Goal: Browse casually

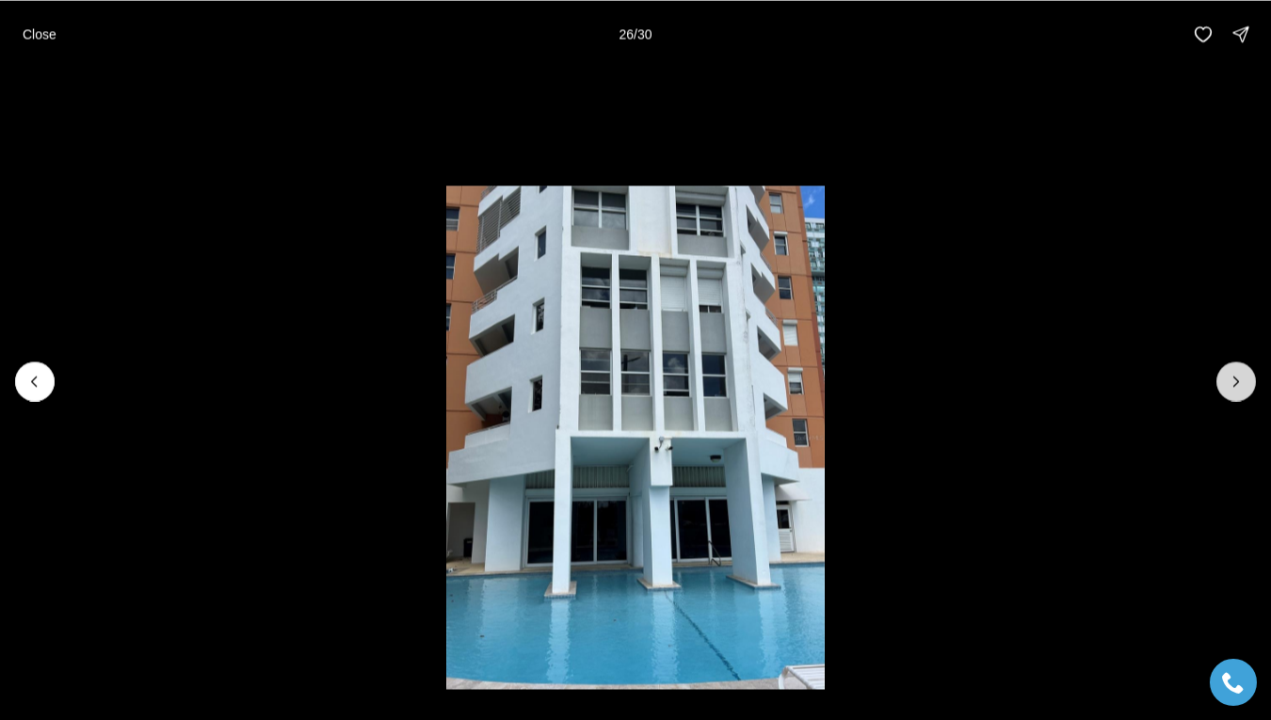
click at [1233, 387] on icon "Next slide" at bounding box center [1235, 381] width 19 height 19
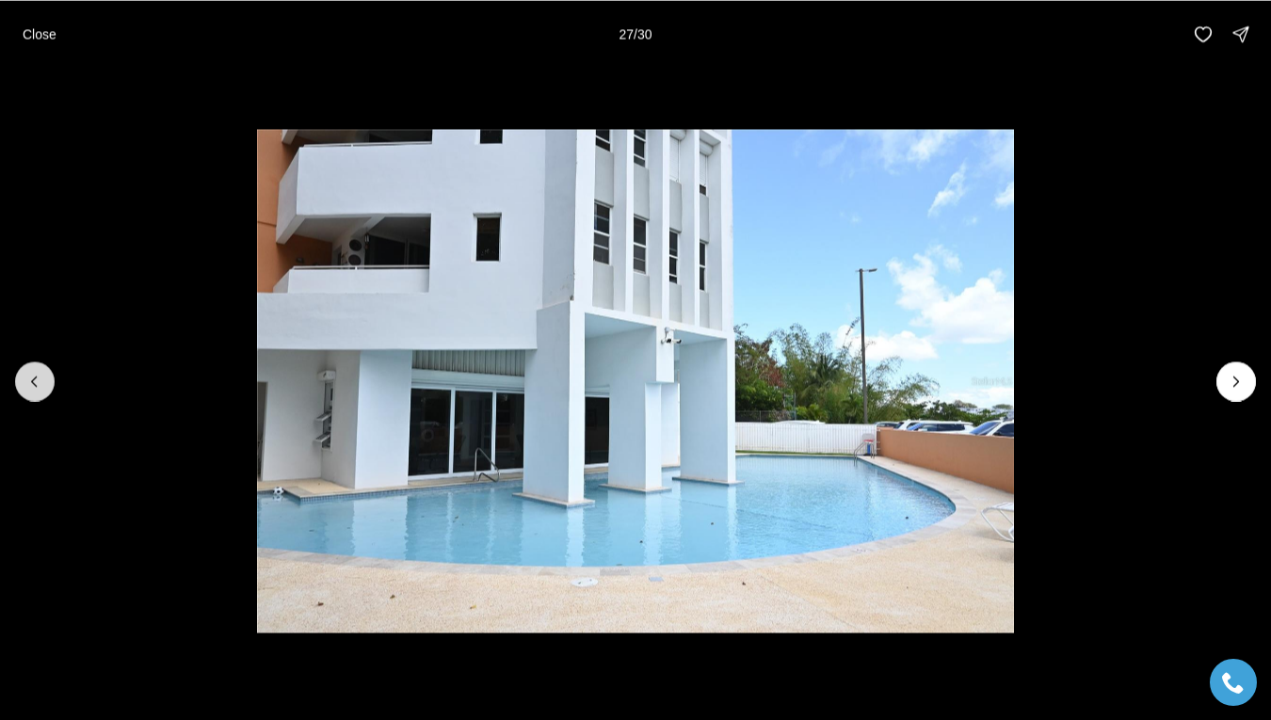
click at [37, 381] on icon "Previous slide" at bounding box center [34, 381] width 19 height 19
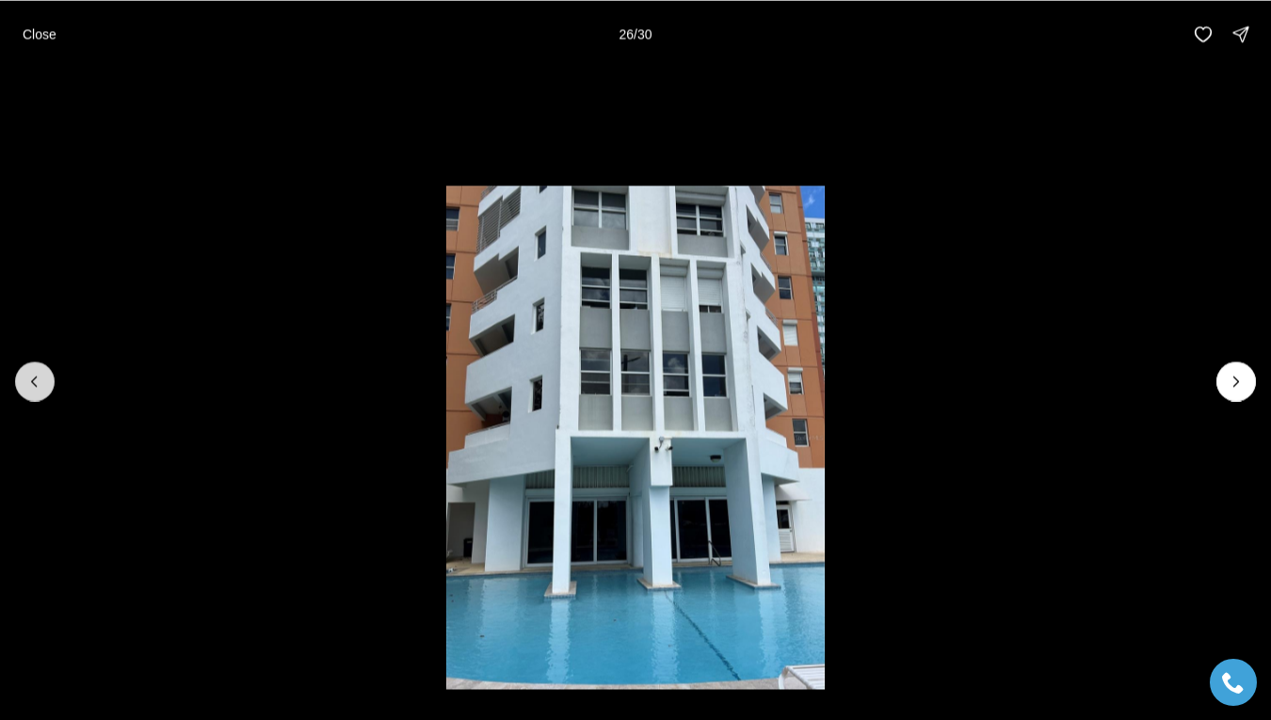
click at [37, 381] on icon "Previous slide" at bounding box center [34, 381] width 19 height 19
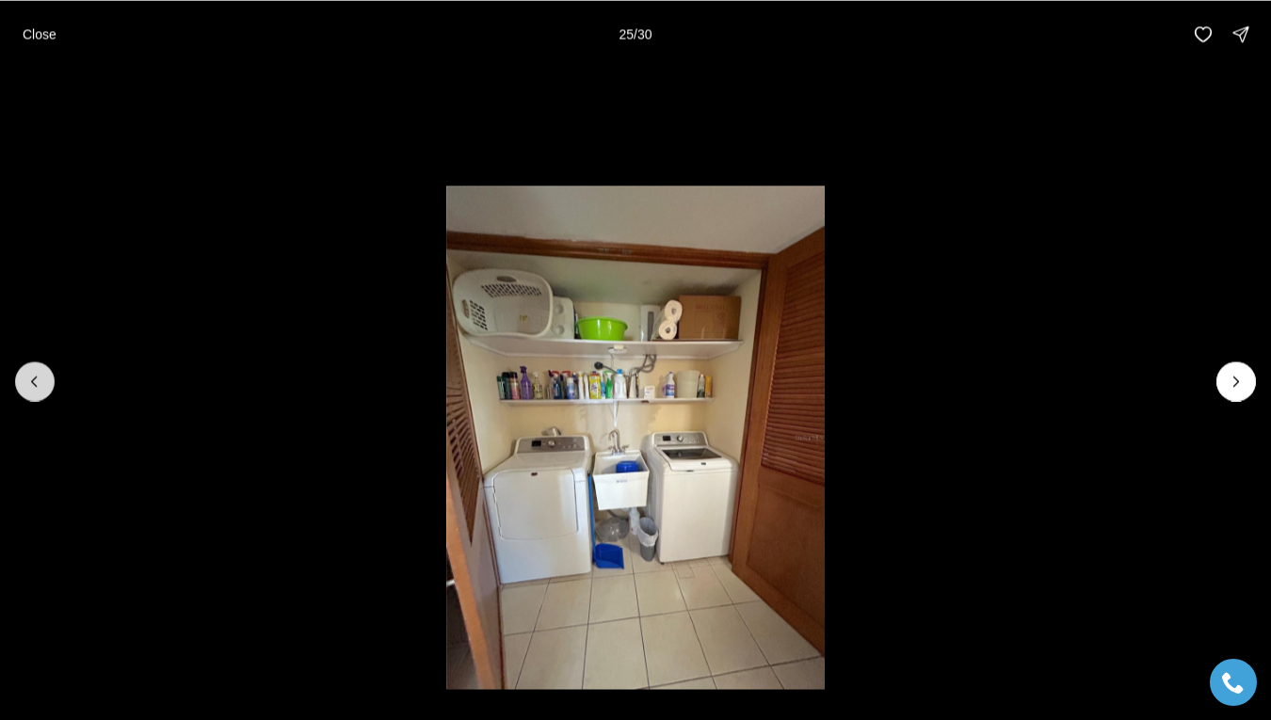
click at [37, 381] on icon "Previous slide" at bounding box center [34, 381] width 19 height 19
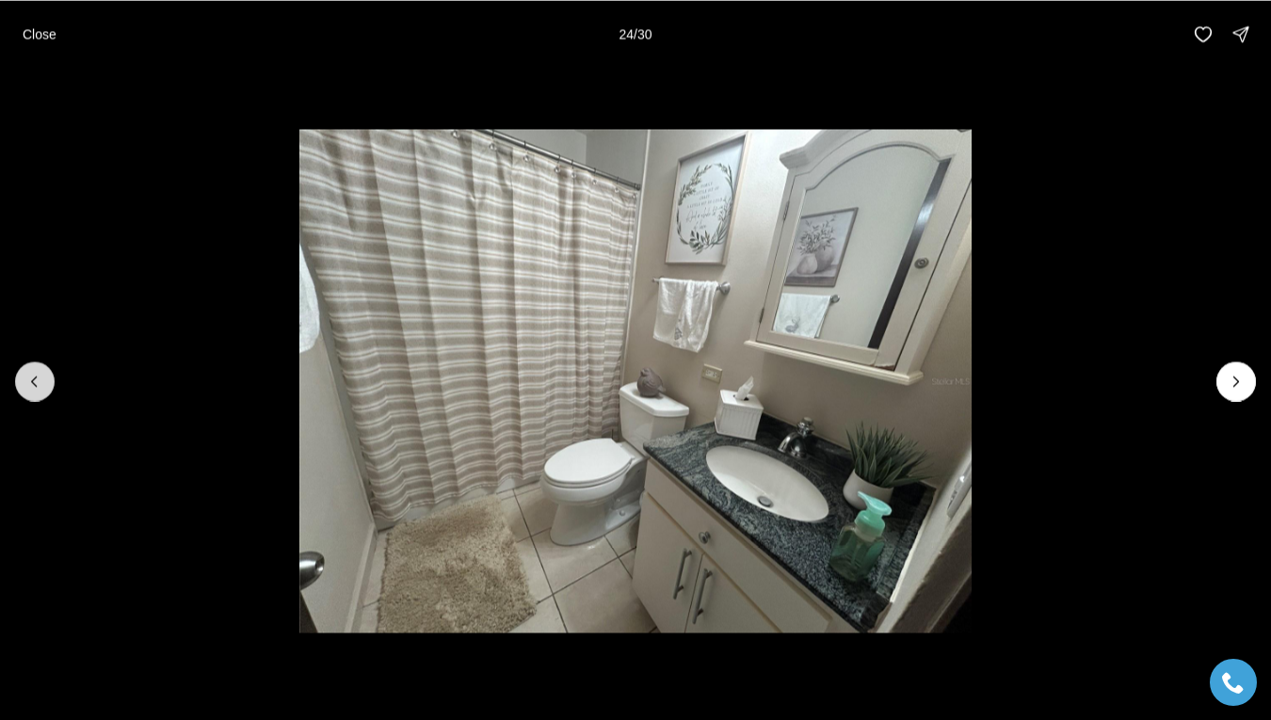
click at [37, 381] on icon "Previous slide" at bounding box center [34, 381] width 19 height 19
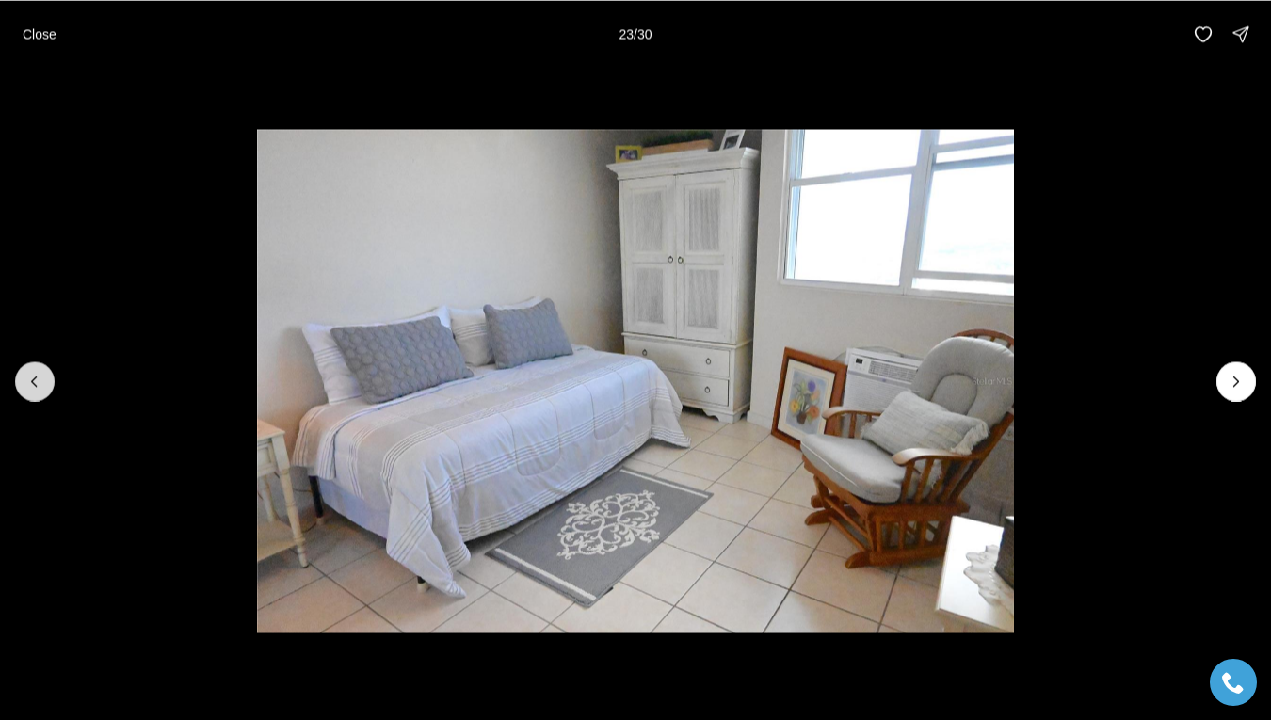
click at [37, 381] on icon "Previous slide" at bounding box center [34, 381] width 19 height 19
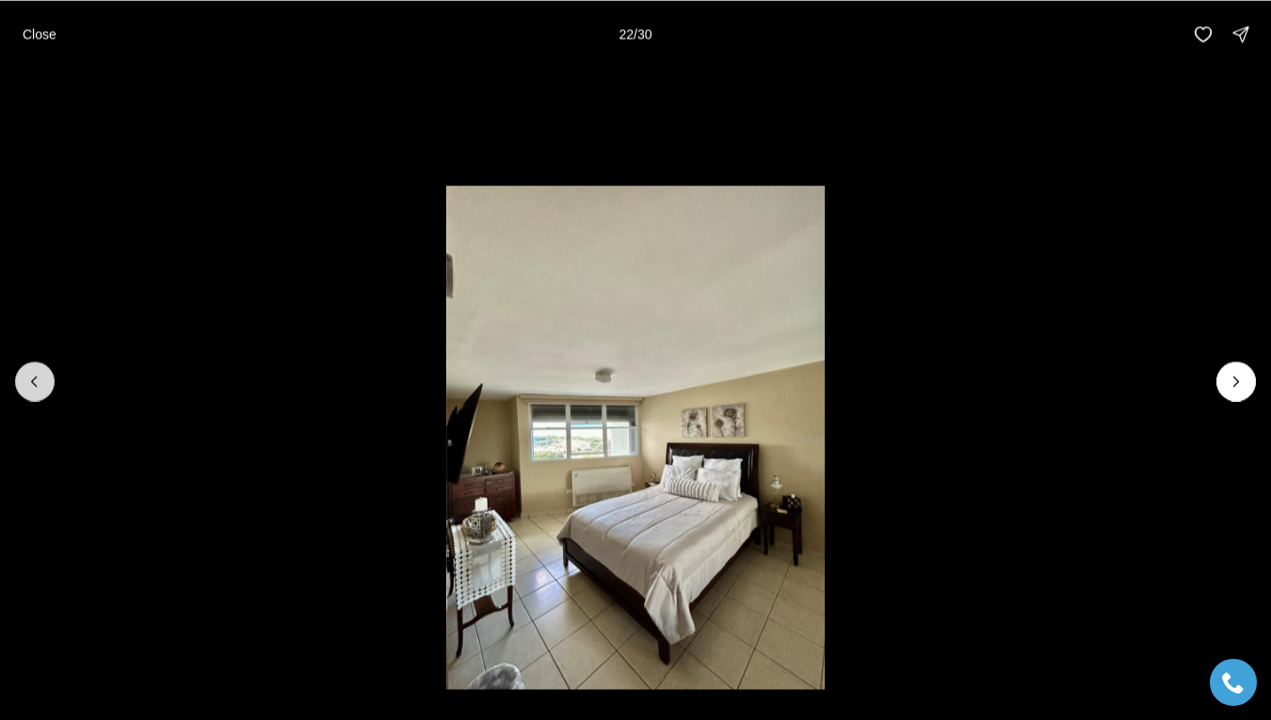
click at [37, 381] on icon "Previous slide" at bounding box center [34, 381] width 19 height 19
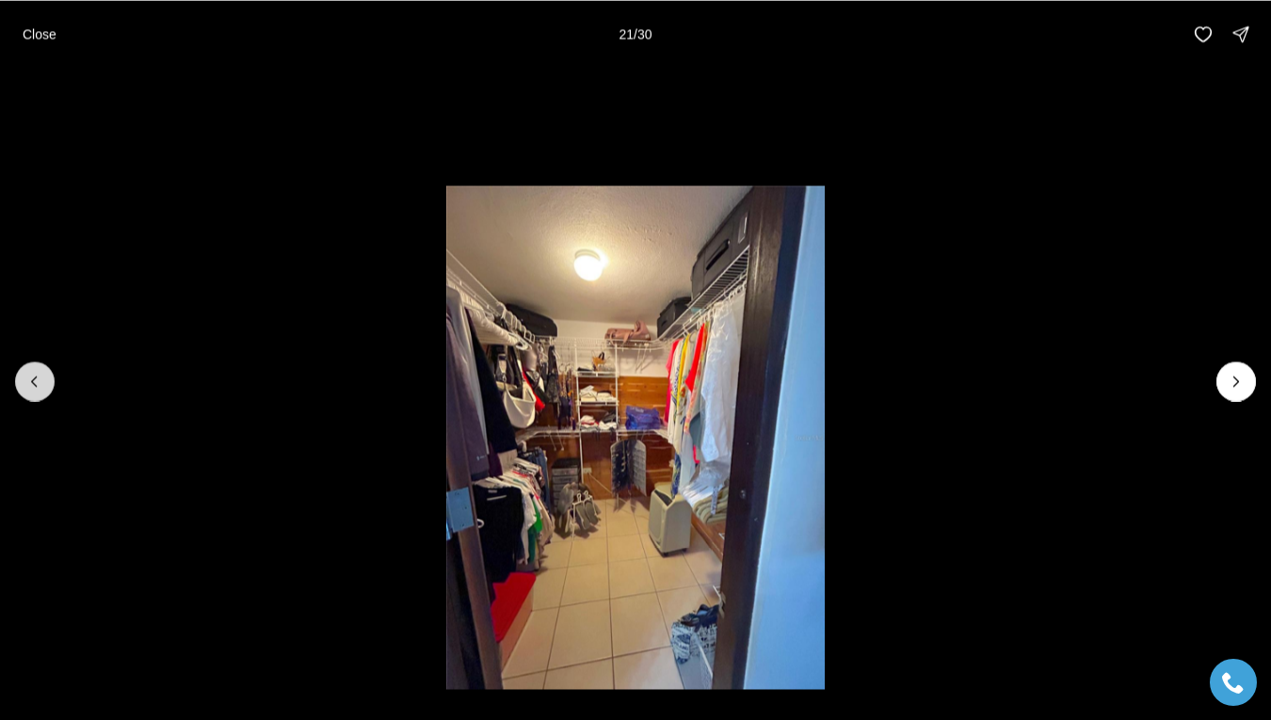
click at [37, 381] on icon "Previous slide" at bounding box center [34, 381] width 19 height 19
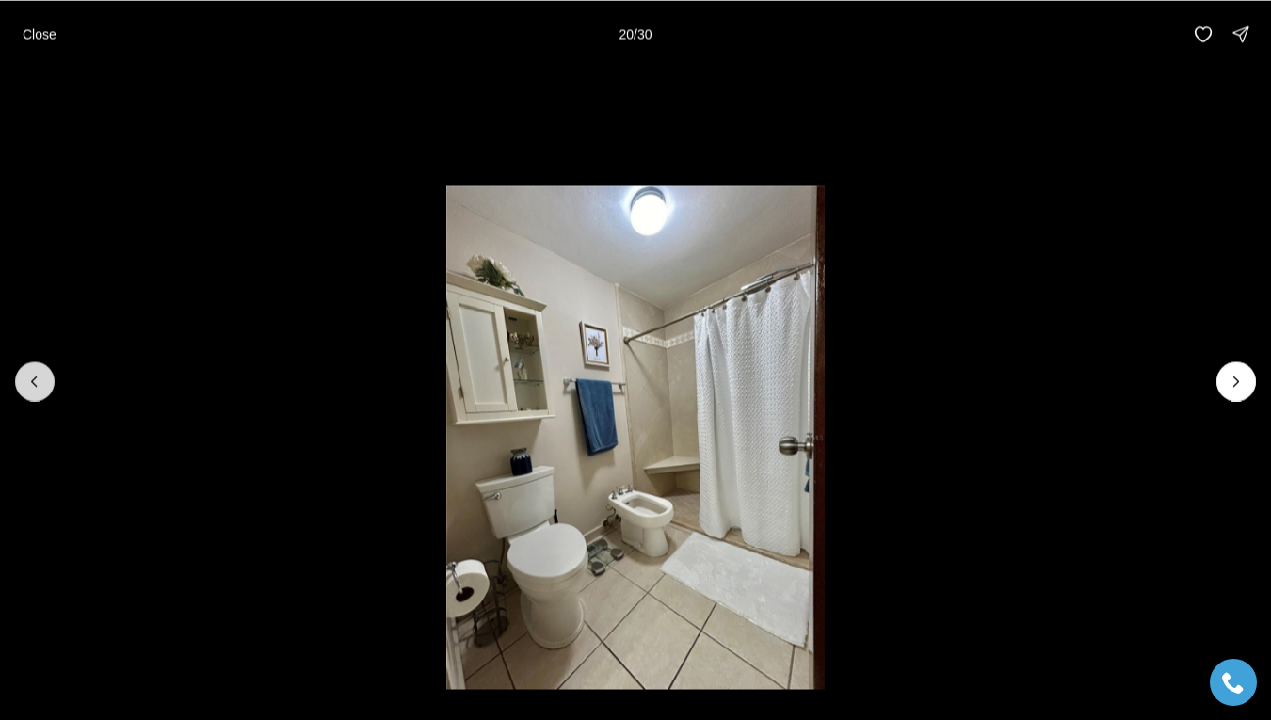
click at [37, 381] on icon "Previous slide" at bounding box center [34, 381] width 19 height 19
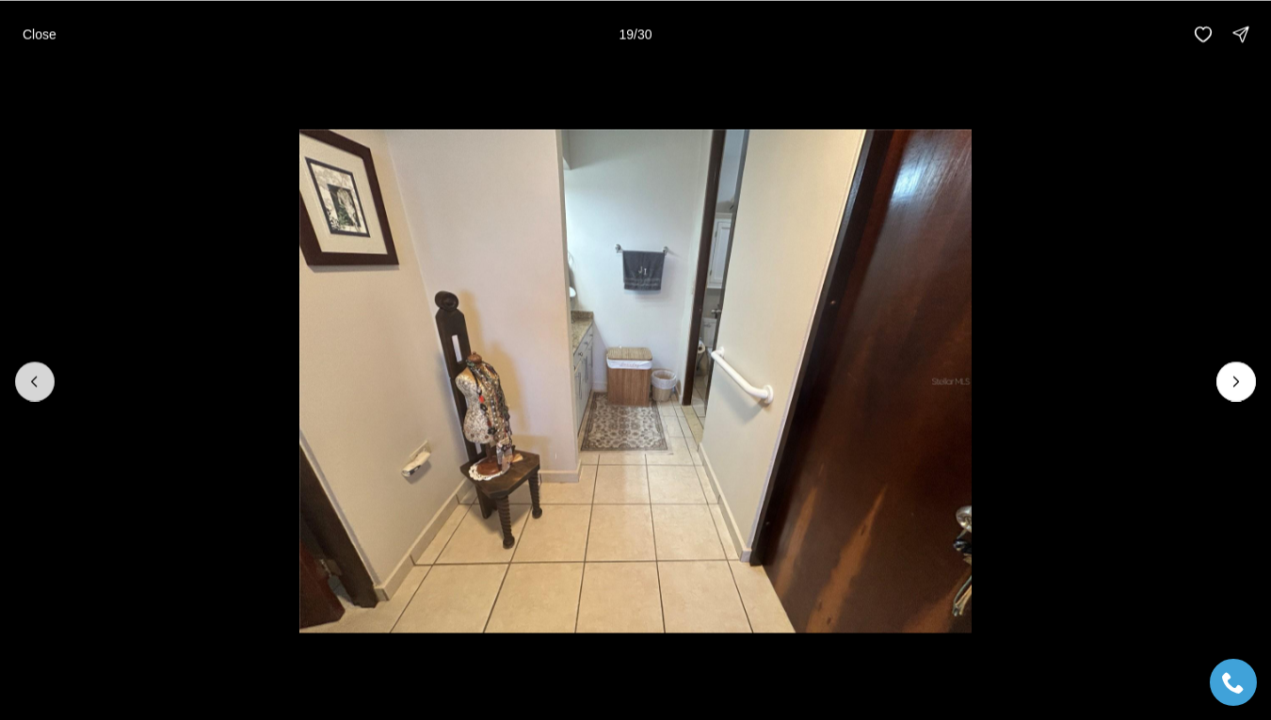
click at [37, 381] on icon "Previous slide" at bounding box center [34, 381] width 19 height 19
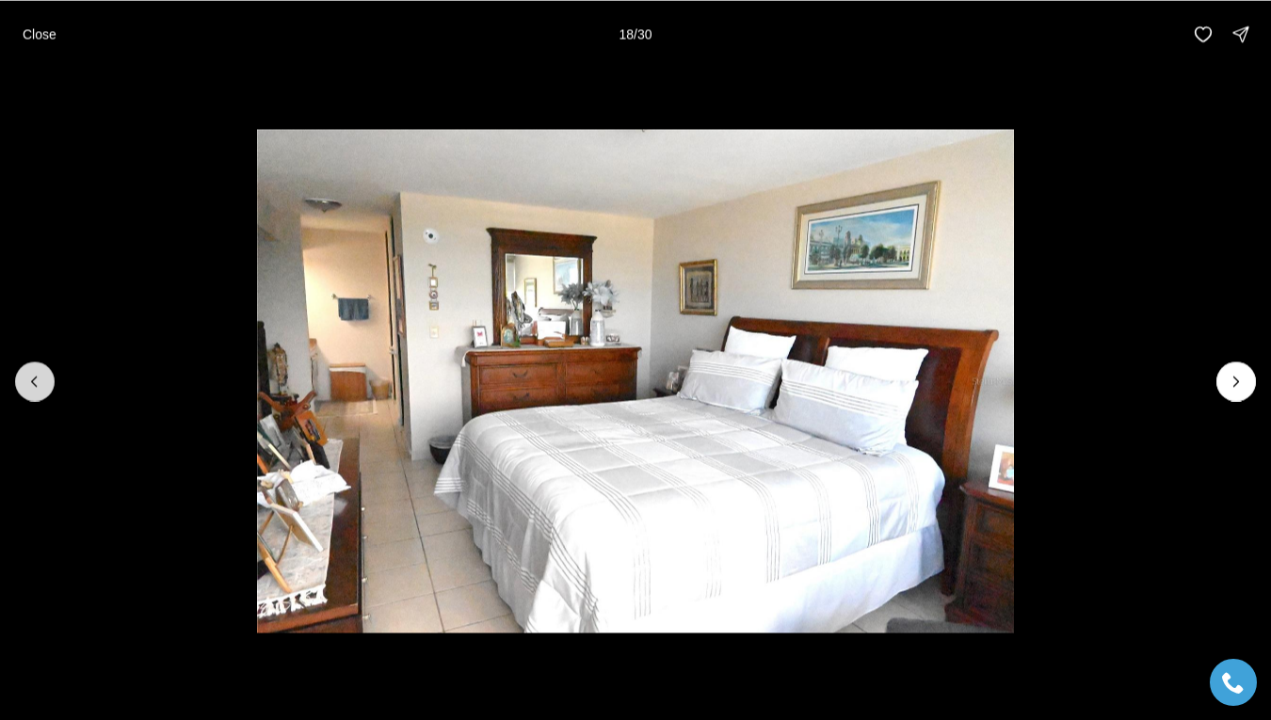
click at [37, 381] on icon "Previous slide" at bounding box center [34, 381] width 19 height 19
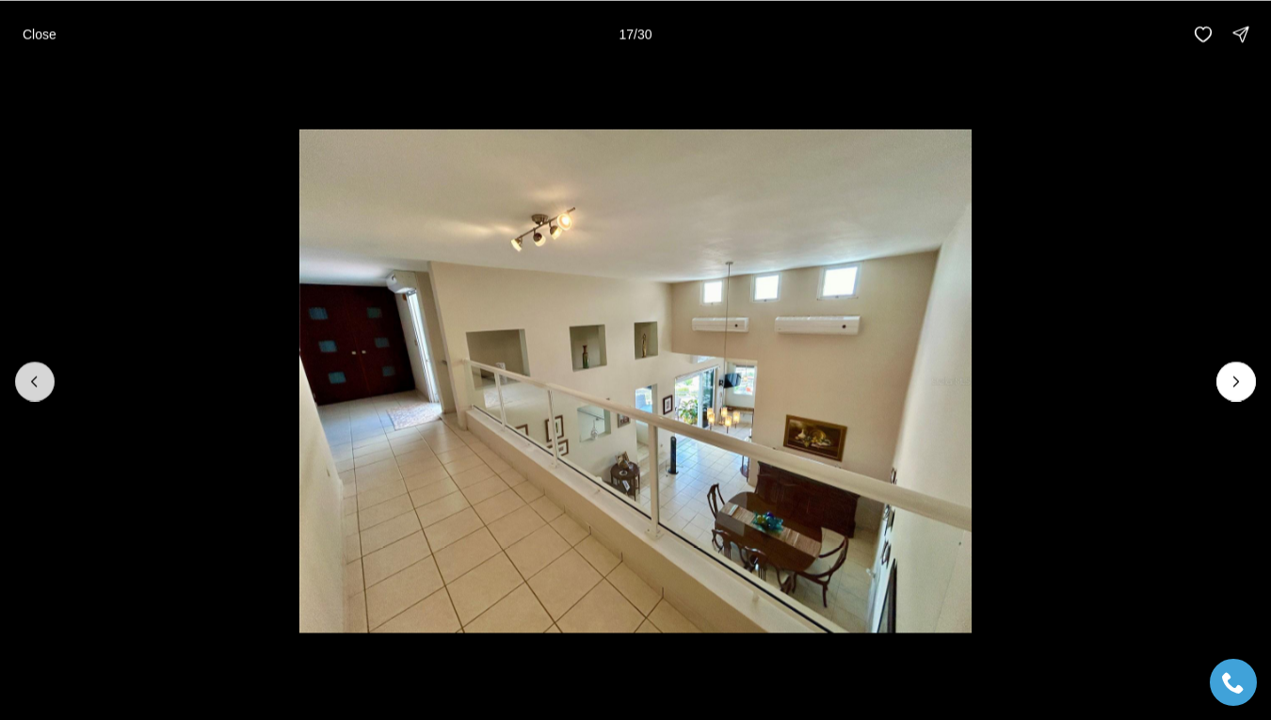
click at [37, 381] on icon "Previous slide" at bounding box center [34, 381] width 19 height 19
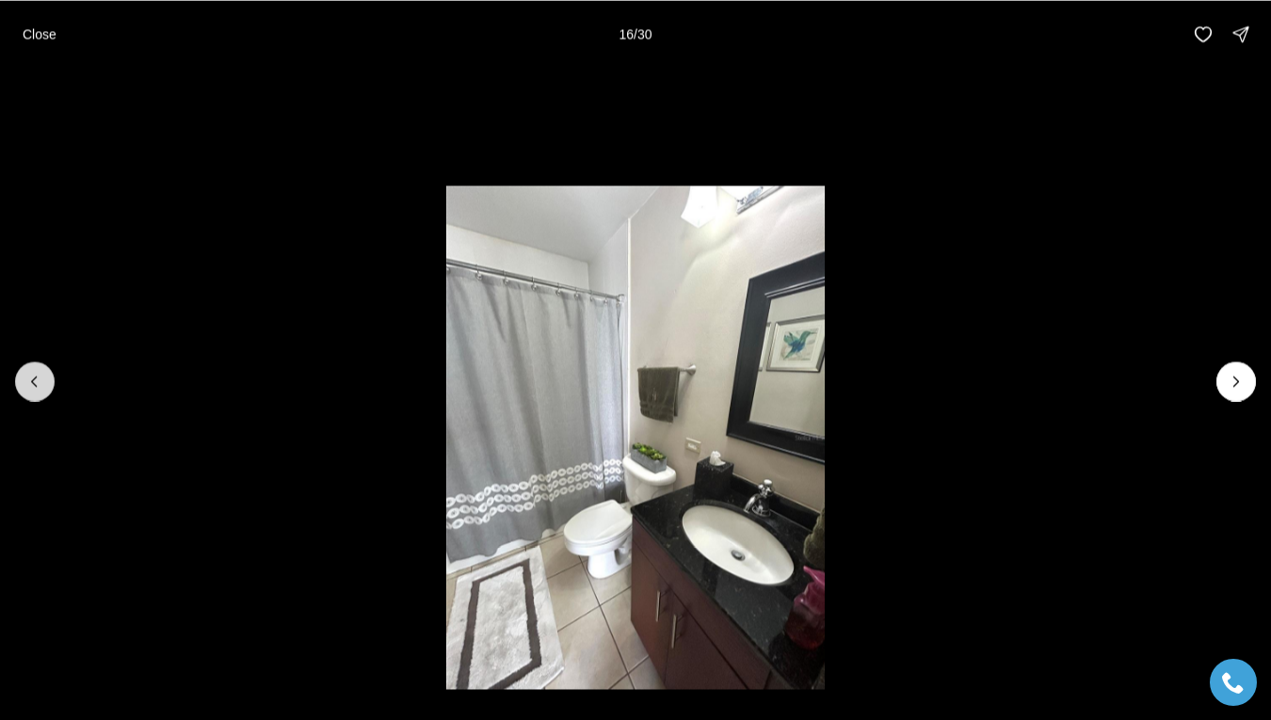
click at [37, 381] on icon "Previous slide" at bounding box center [34, 381] width 19 height 19
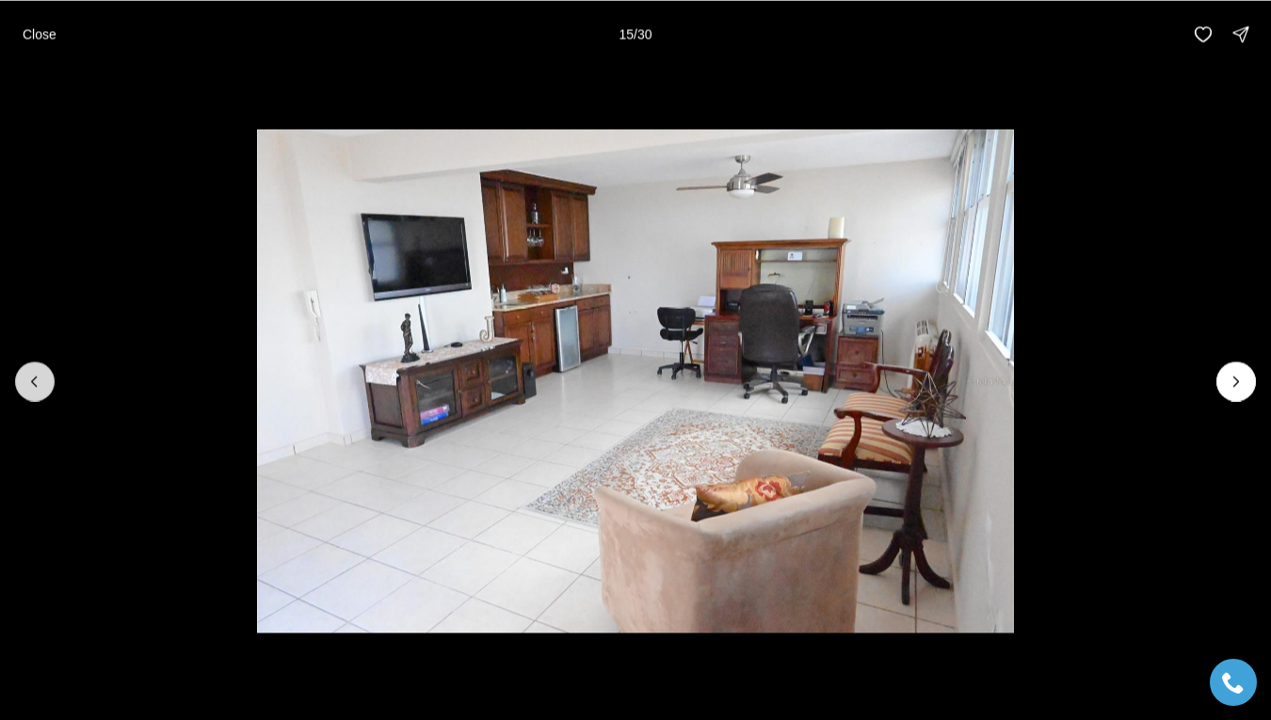
click at [37, 381] on icon "Previous slide" at bounding box center [34, 381] width 19 height 19
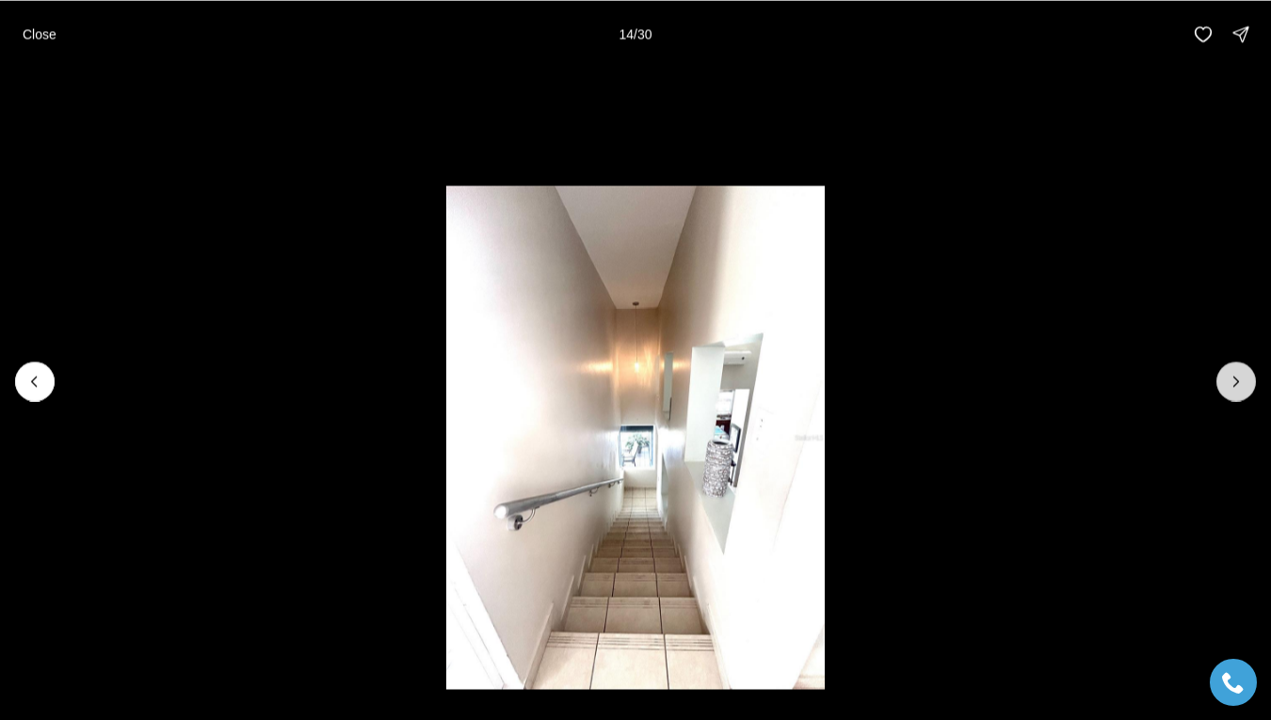
click at [1231, 379] on icon "Next slide" at bounding box center [1235, 381] width 19 height 19
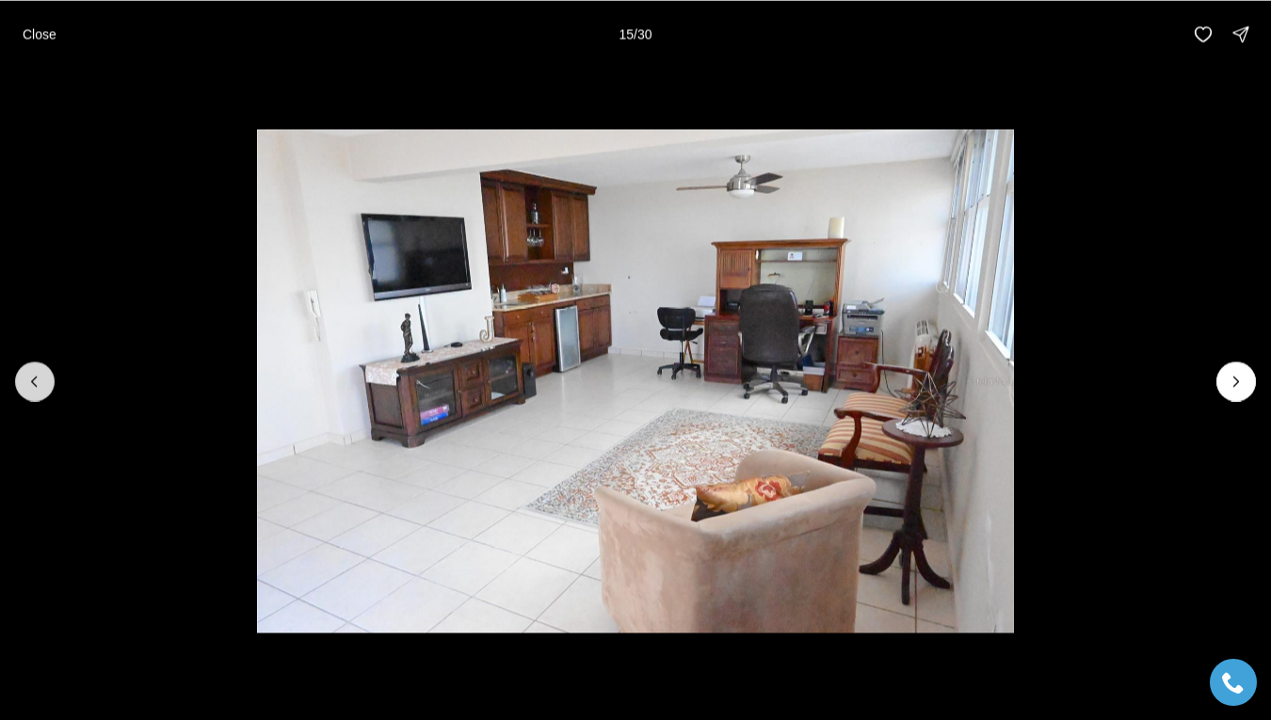
click at [30, 376] on icon "Previous slide" at bounding box center [34, 381] width 19 height 19
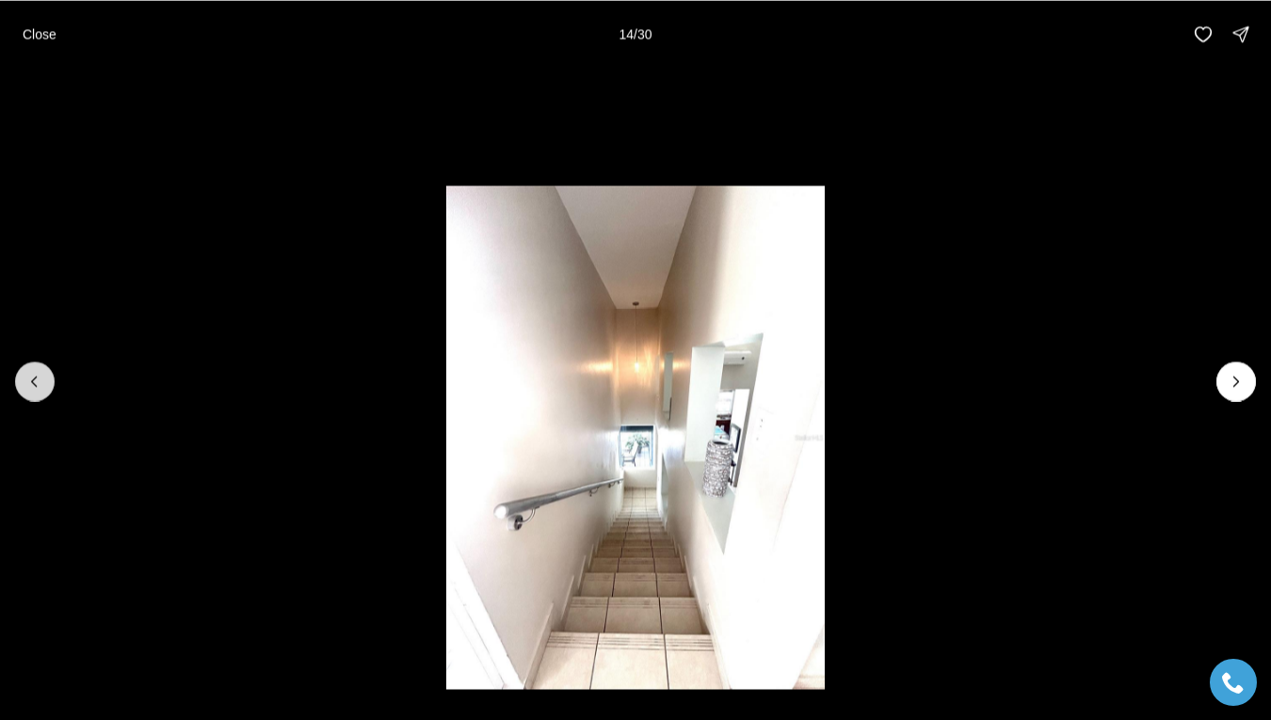
click at [30, 376] on icon "Previous slide" at bounding box center [34, 381] width 19 height 19
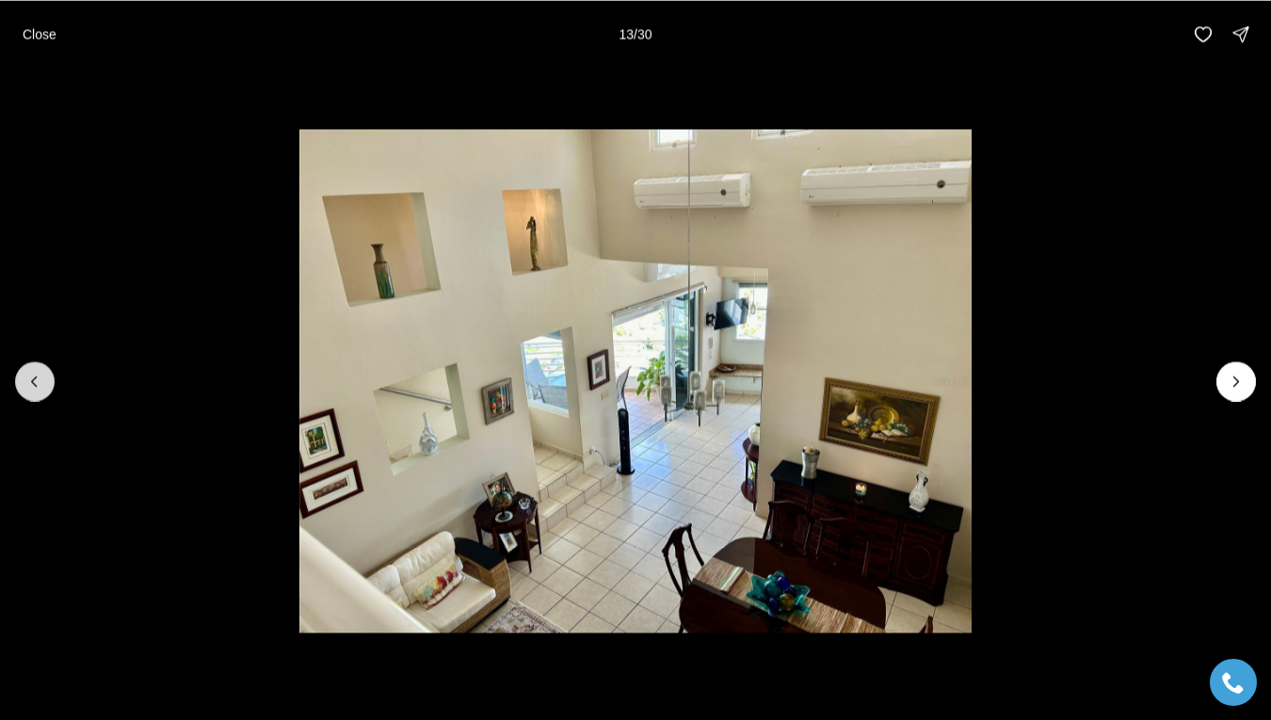
click at [30, 376] on icon "Previous slide" at bounding box center [34, 381] width 19 height 19
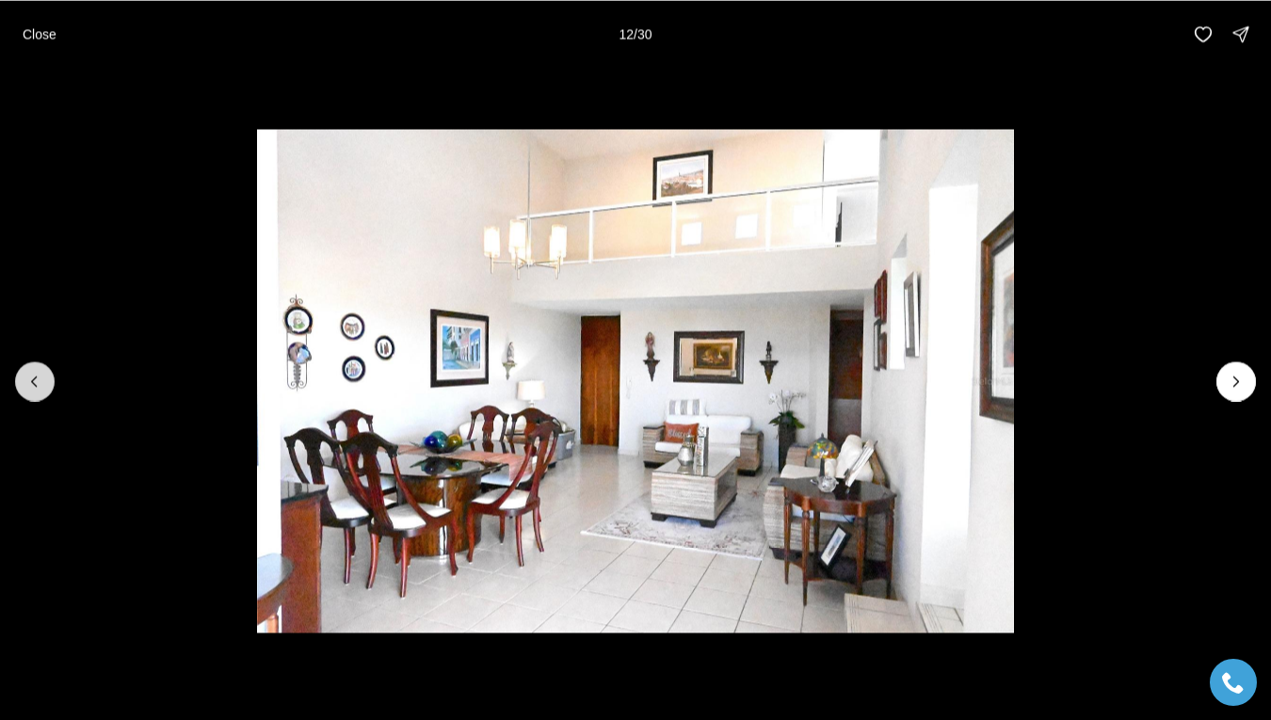
click at [30, 376] on icon "Previous slide" at bounding box center [34, 381] width 19 height 19
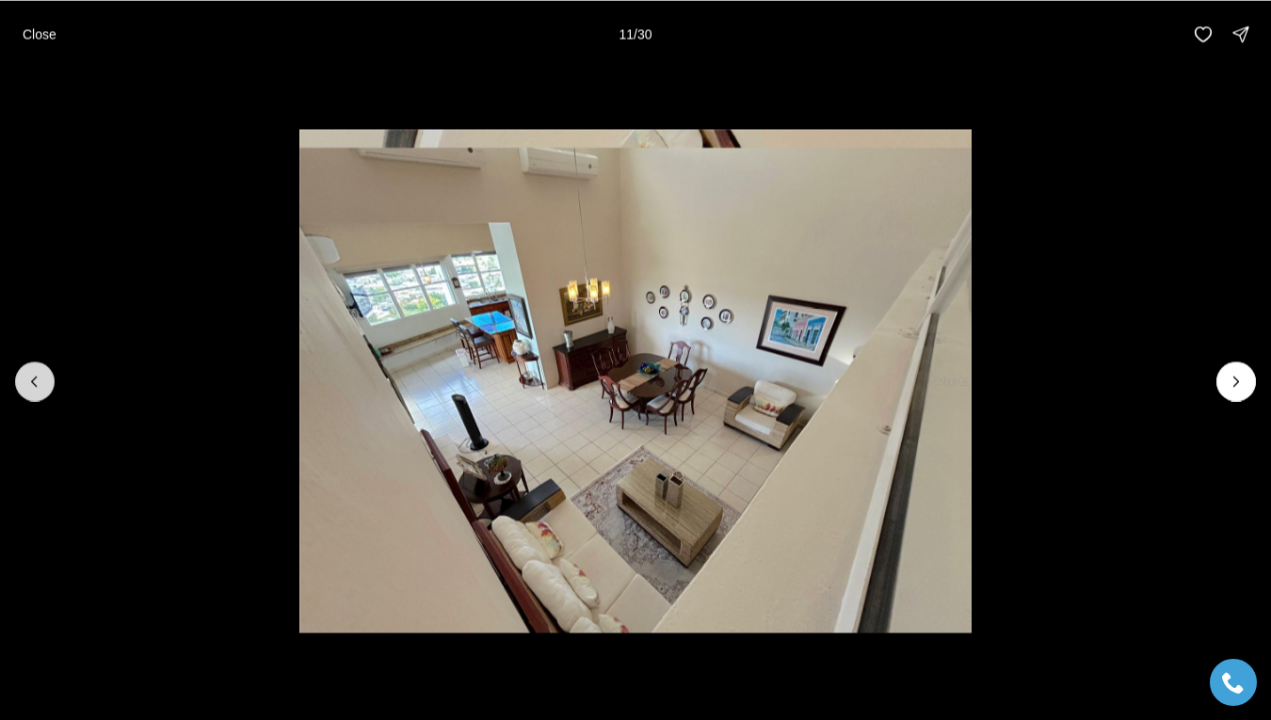
click at [30, 376] on icon "Previous slide" at bounding box center [34, 381] width 19 height 19
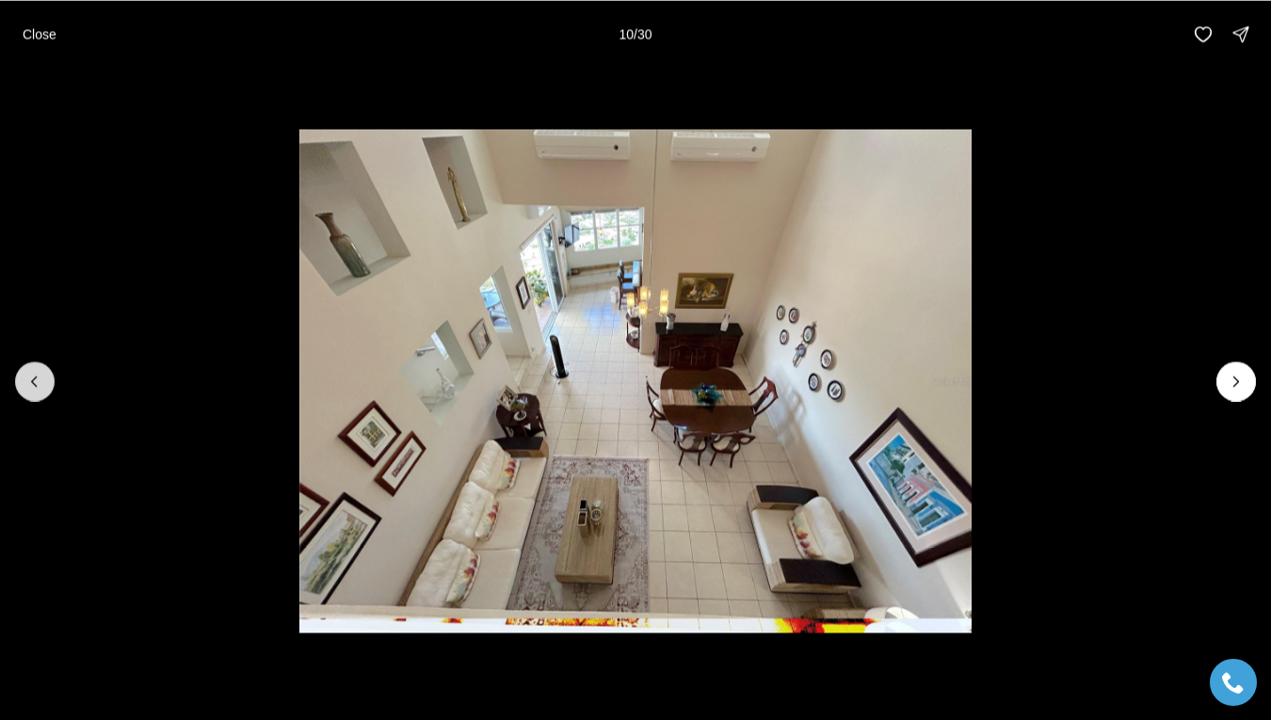
click at [30, 376] on icon "Previous slide" at bounding box center [34, 381] width 19 height 19
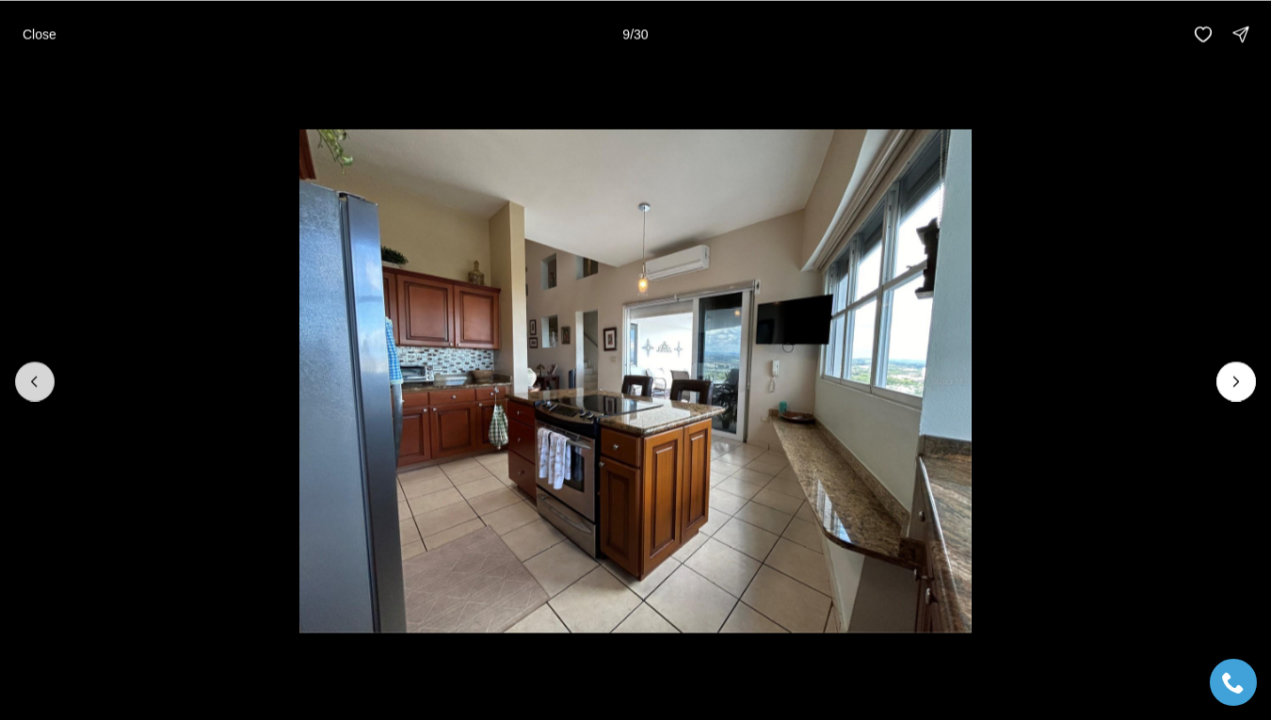
click at [30, 376] on icon "Previous slide" at bounding box center [34, 381] width 19 height 19
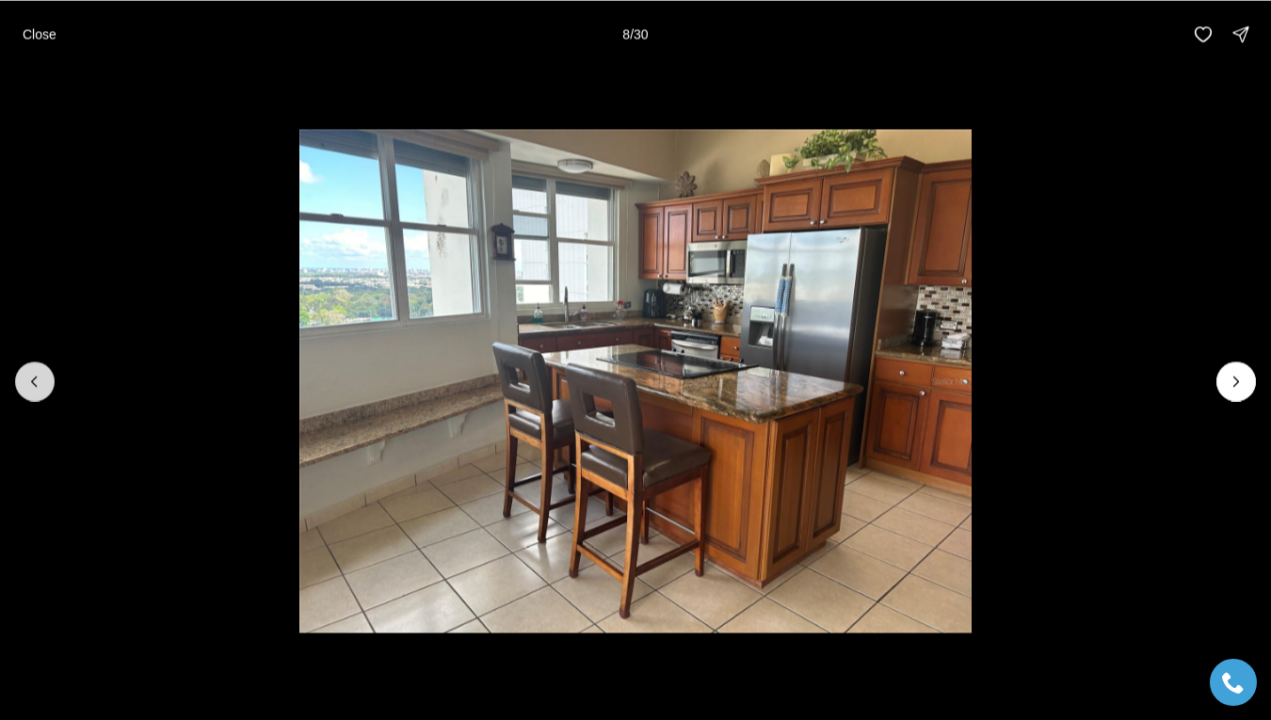
click at [30, 376] on icon "Previous slide" at bounding box center [34, 381] width 19 height 19
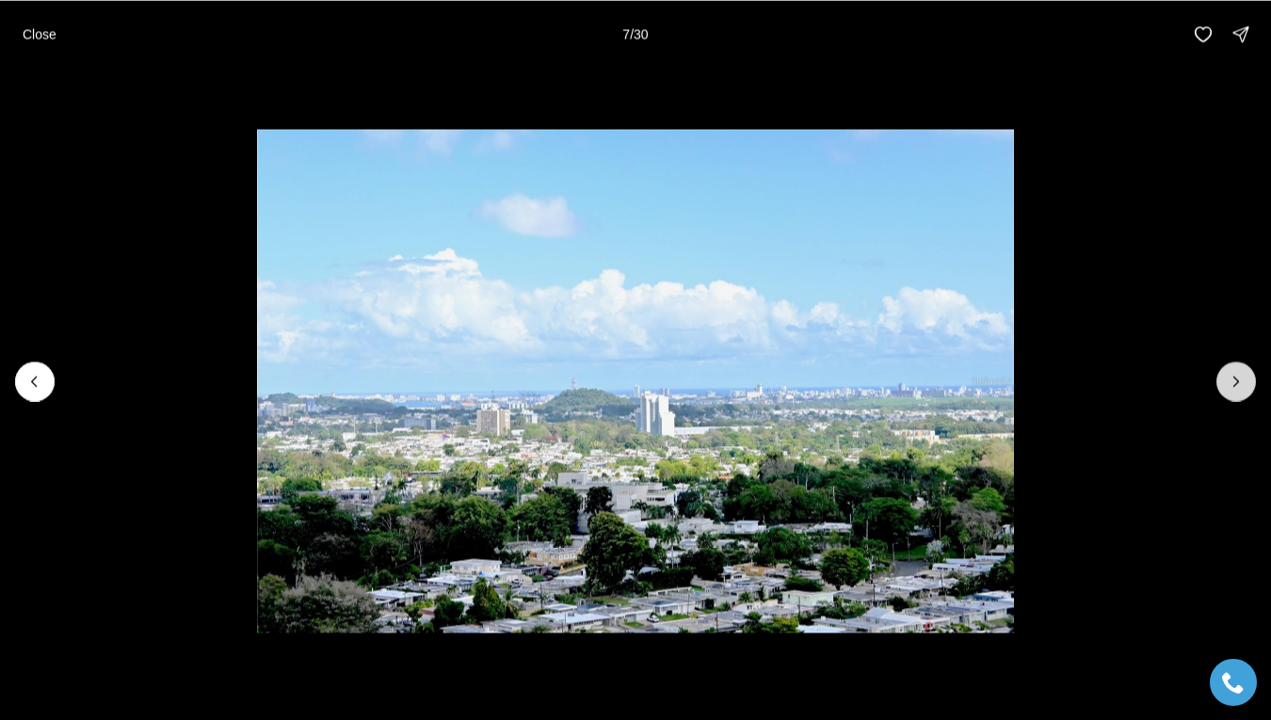
click at [1236, 382] on icon "Next slide" at bounding box center [1236, 380] width 5 height 9
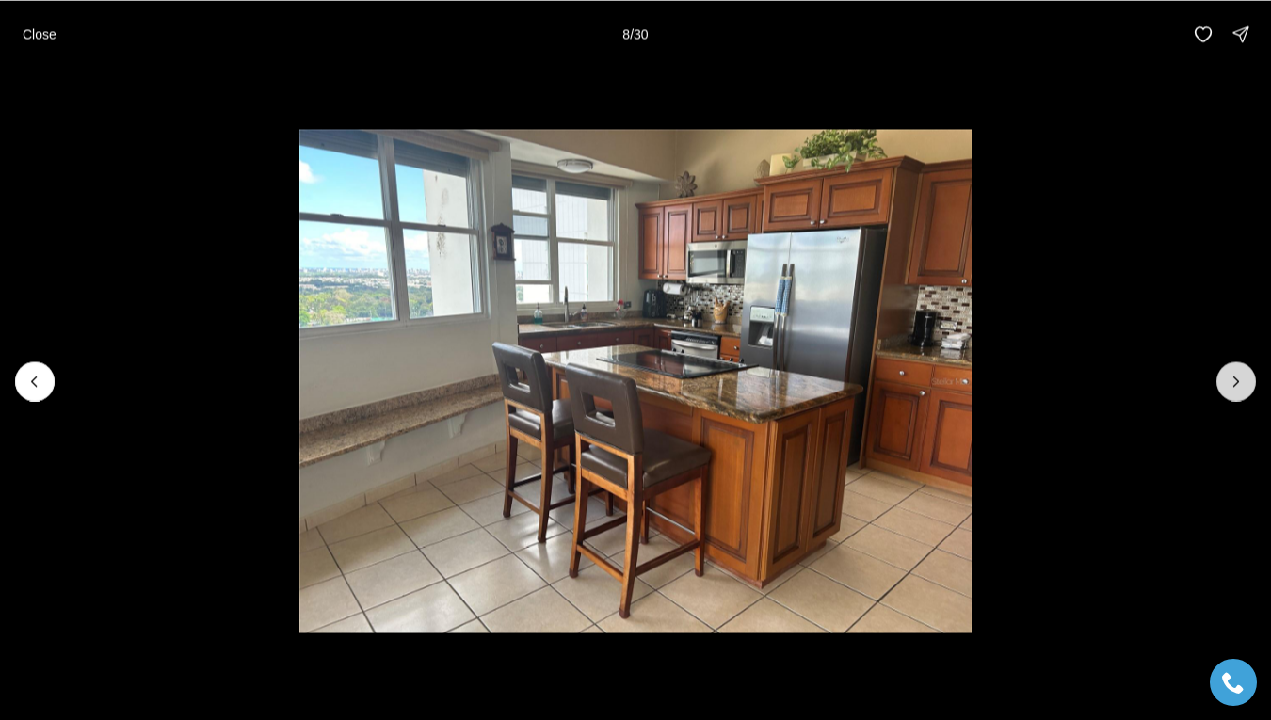
click at [1236, 381] on icon "Next slide" at bounding box center [1236, 380] width 5 height 9
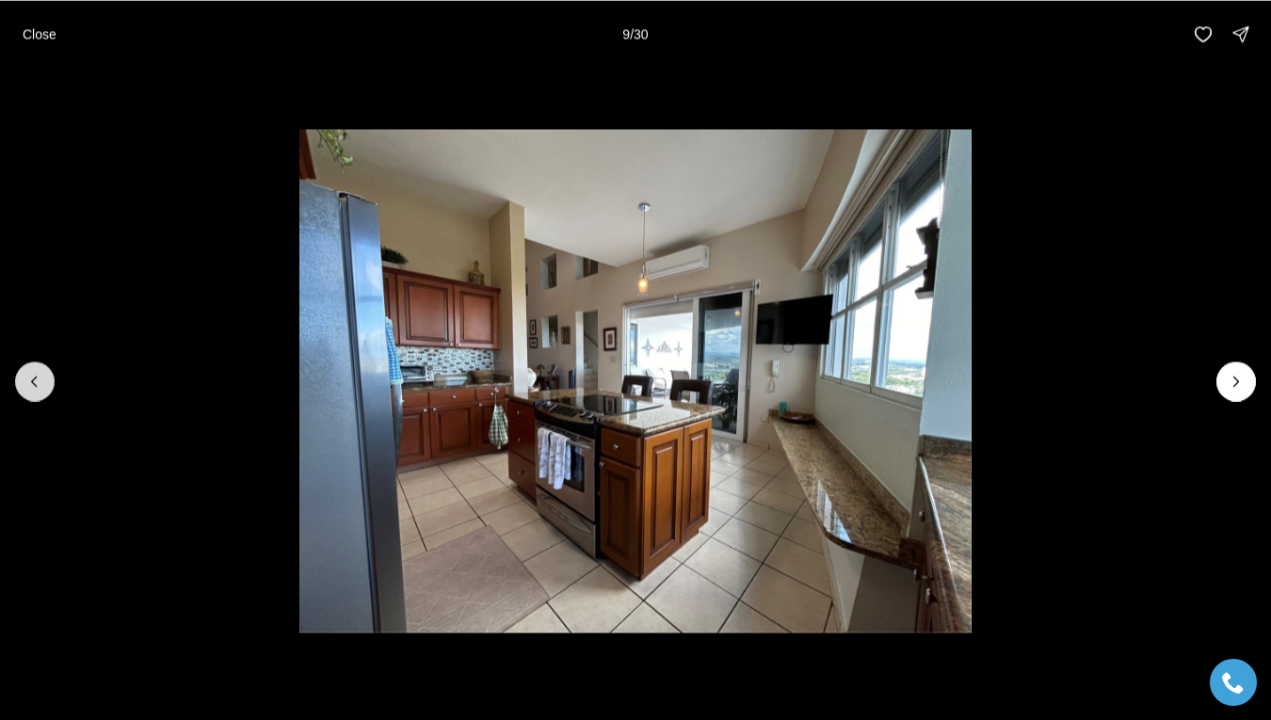
click at [42, 381] on icon "Previous slide" at bounding box center [34, 381] width 19 height 19
